Goal: Transaction & Acquisition: Book appointment/travel/reservation

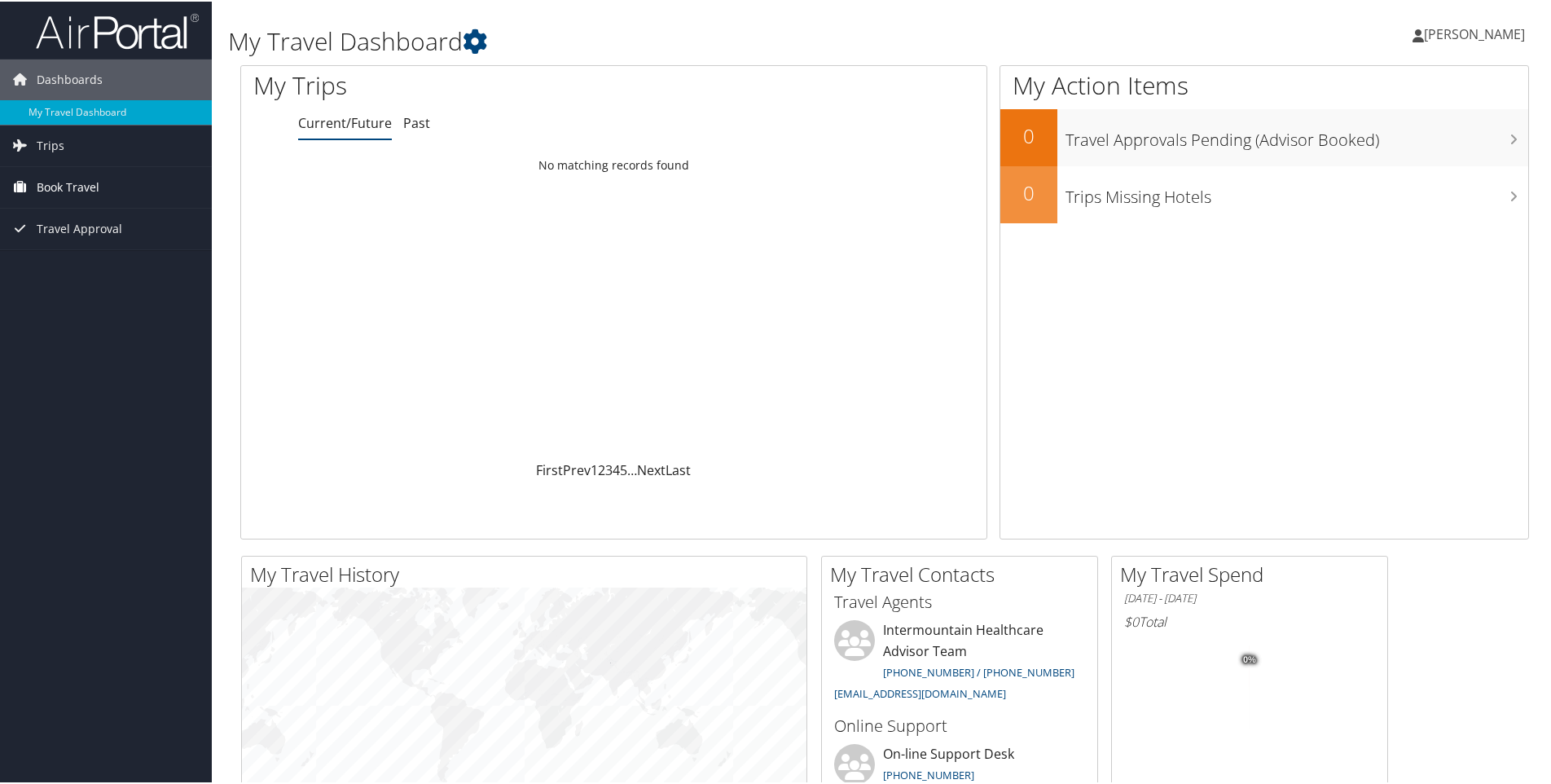
click at [64, 184] on span "Book Travel" at bounding box center [67, 186] width 62 height 40
click at [75, 265] on link "Book/Manage Online Trips" at bounding box center [105, 266] width 212 height 24
click at [65, 195] on span "Book Travel" at bounding box center [67, 186] width 62 height 40
click at [73, 265] on link "Book/Manage Online Trips" at bounding box center [105, 266] width 212 height 24
